Goal: Task Accomplishment & Management: Use online tool/utility

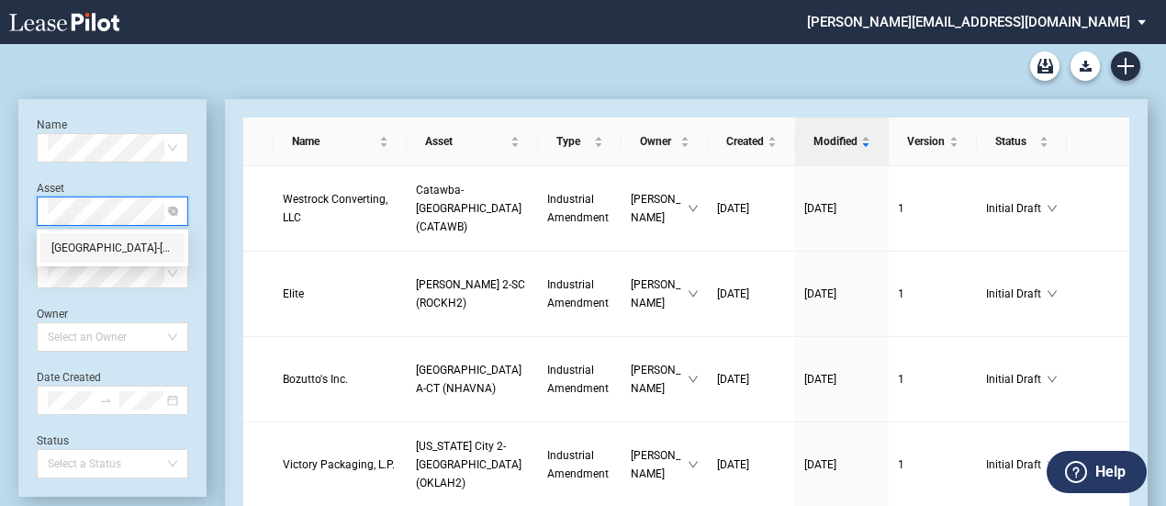
click at [117, 241] on div "Streetsboro-OH (STREET)" at bounding box center [112, 248] width 122 height 18
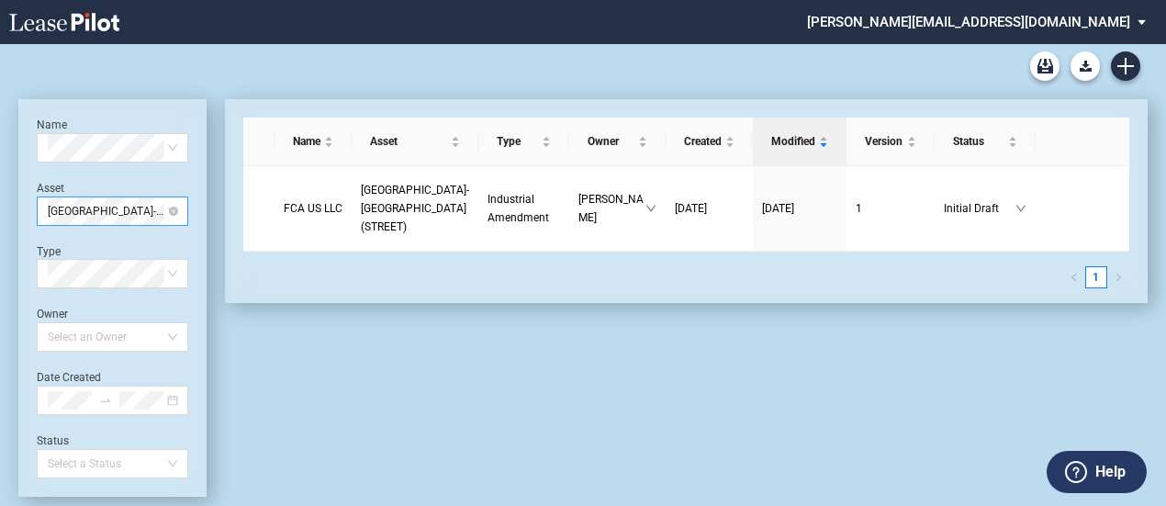
click at [209, 183] on div "Name Asset Type Owner Created Modified Version Status FCA US LLC Streetsboro-OH…" at bounding box center [677, 297] width 941 height 397
click at [1123, 61] on icon "Create new document" at bounding box center [1125, 66] width 17 height 17
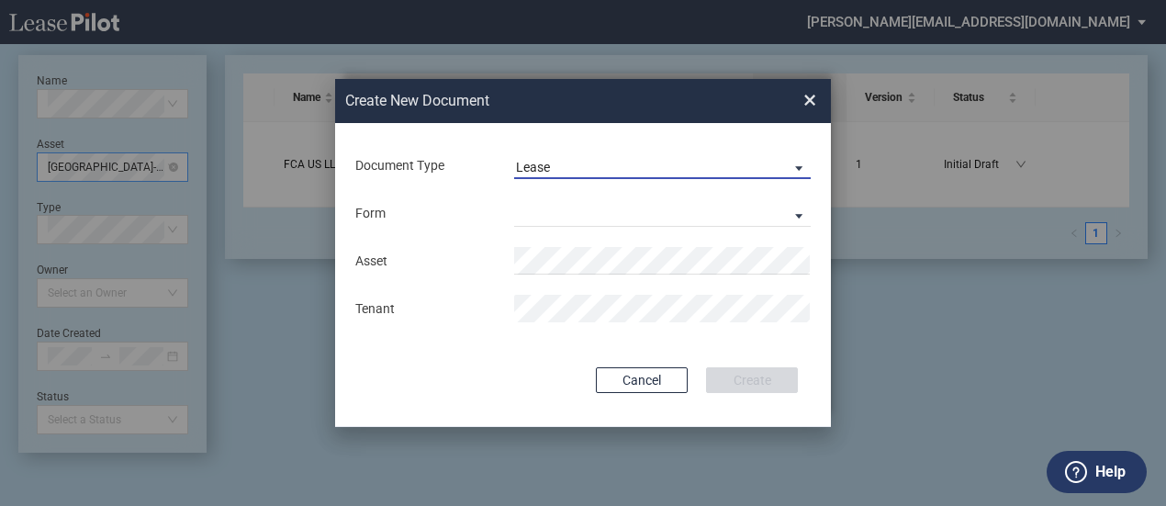
click at [795, 168] on span "Document Type: \aLease\a" at bounding box center [794, 167] width 22 height 18
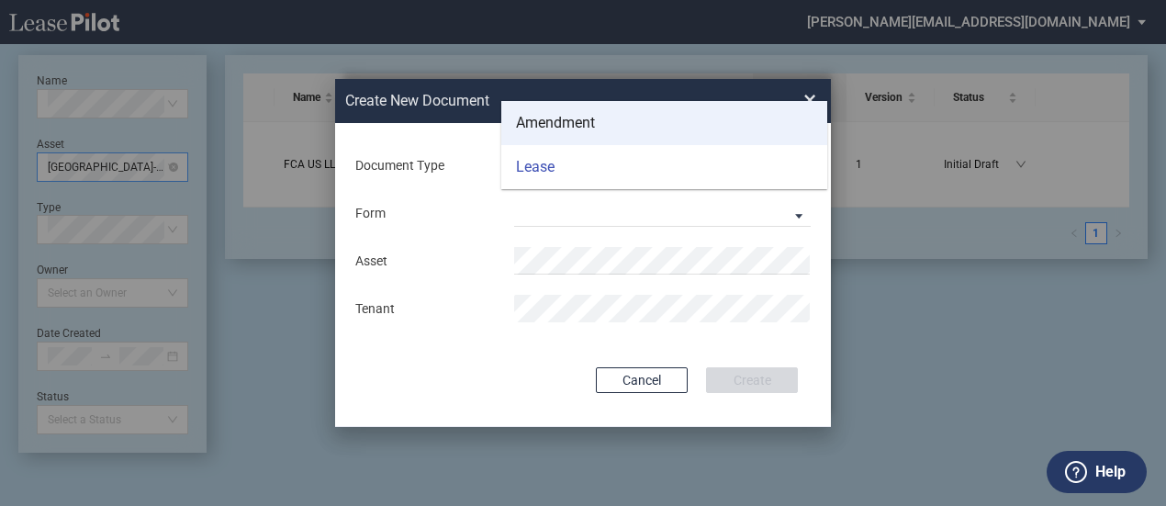
click at [731, 131] on md-option "Amendment" at bounding box center [664, 123] width 326 height 44
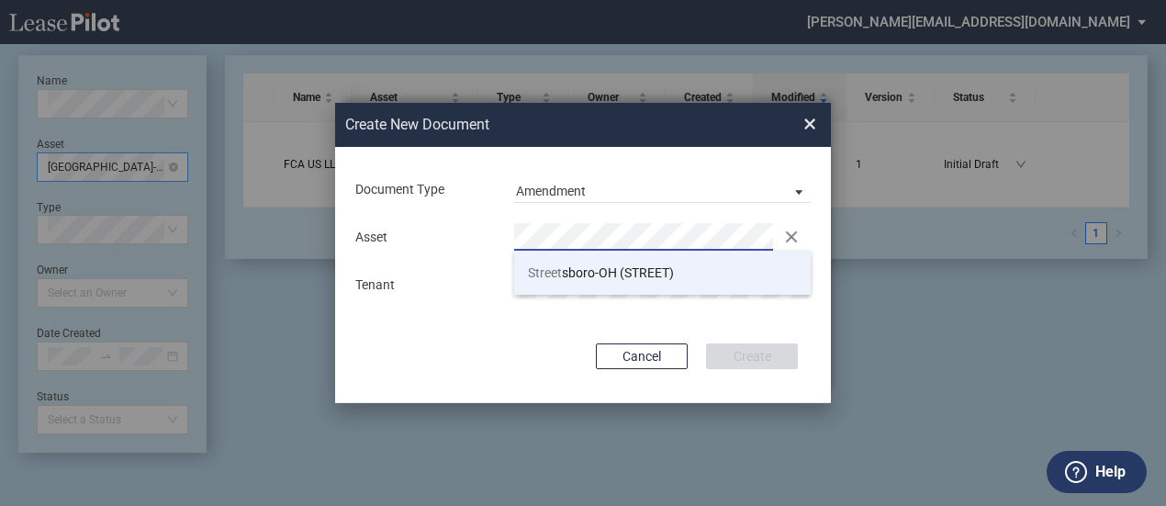
click at [676, 267] on li "Street sboro-OH (STREET)" at bounding box center [662, 273] width 297 height 44
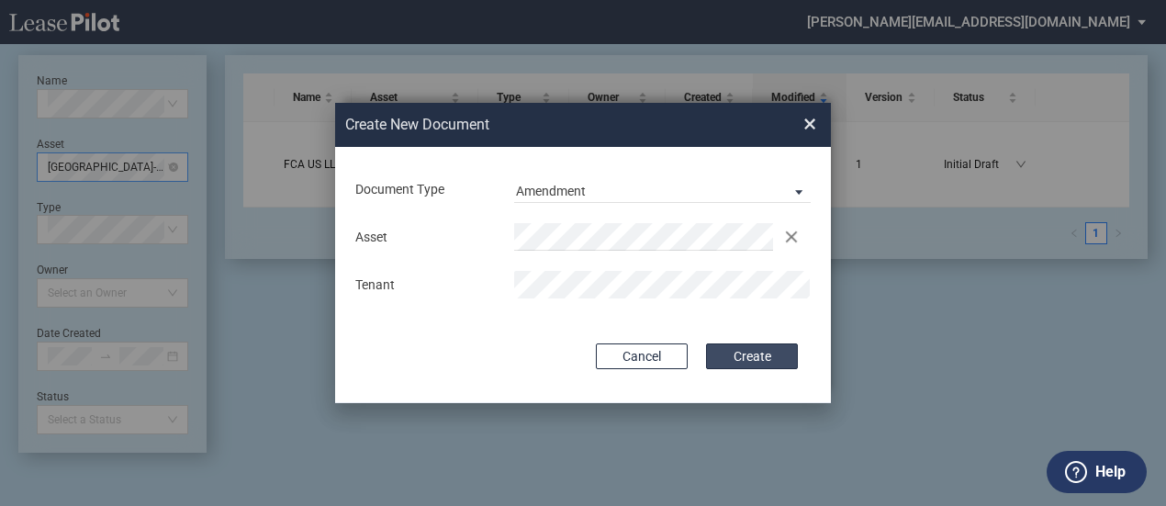
click at [747, 356] on button "Create" at bounding box center [752, 356] width 92 height 26
